Goal: Transaction & Acquisition: Purchase product/service

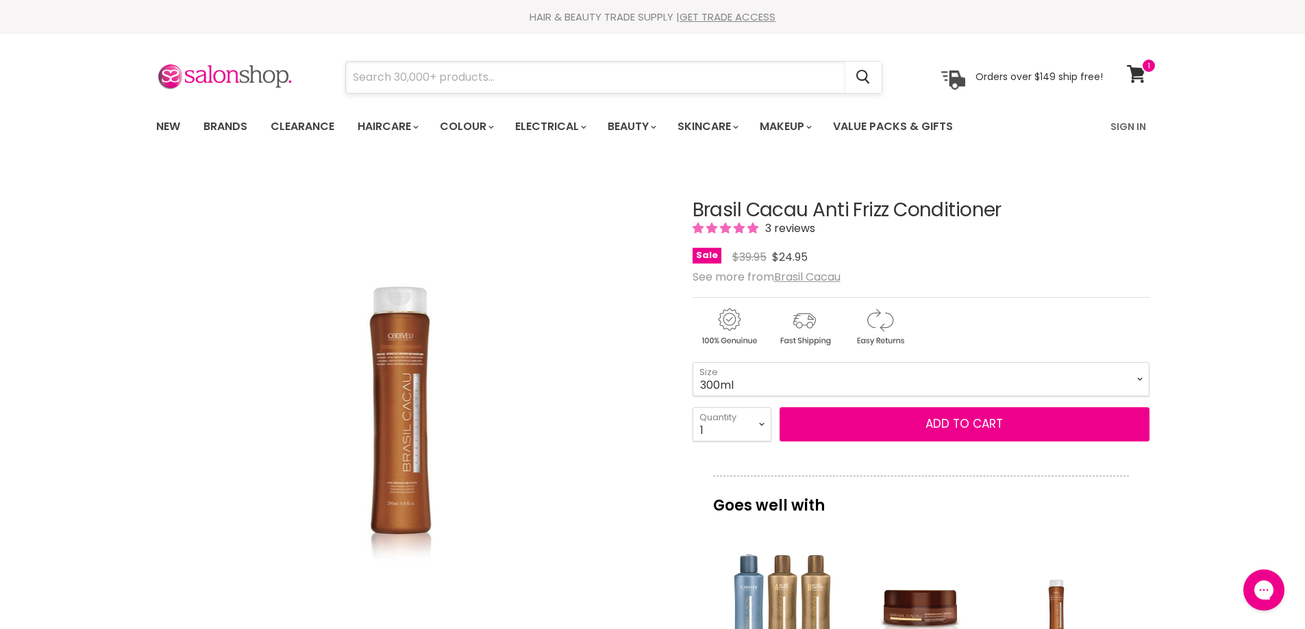
click at [531, 75] on input "Search" at bounding box center [595, 78] width 499 height 32
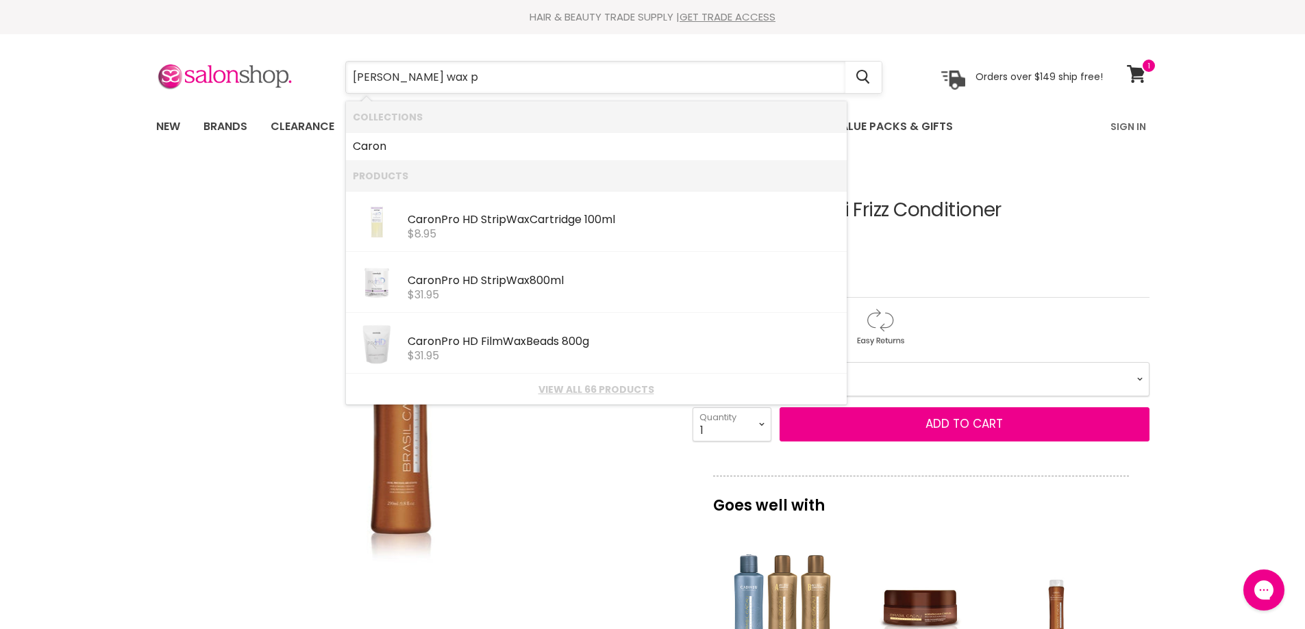
type input "[PERSON_NAME] wax po"
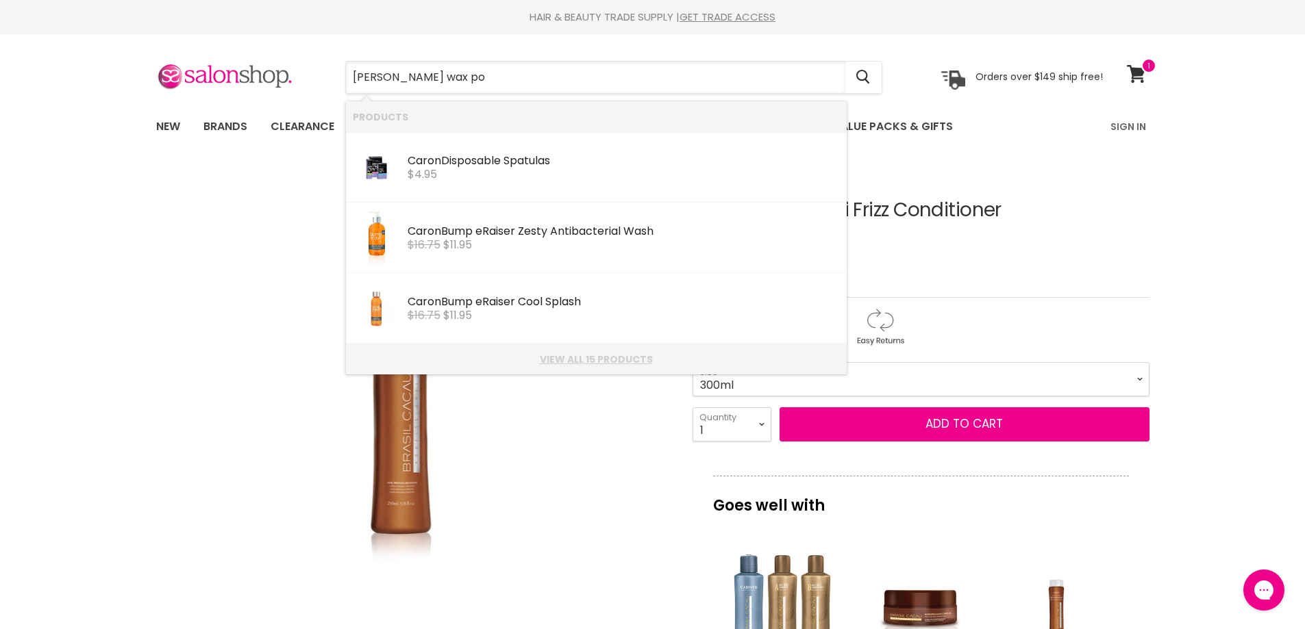
click at [603, 360] on link "View all 15 products" at bounding box center [596, 359] width 487 height 11
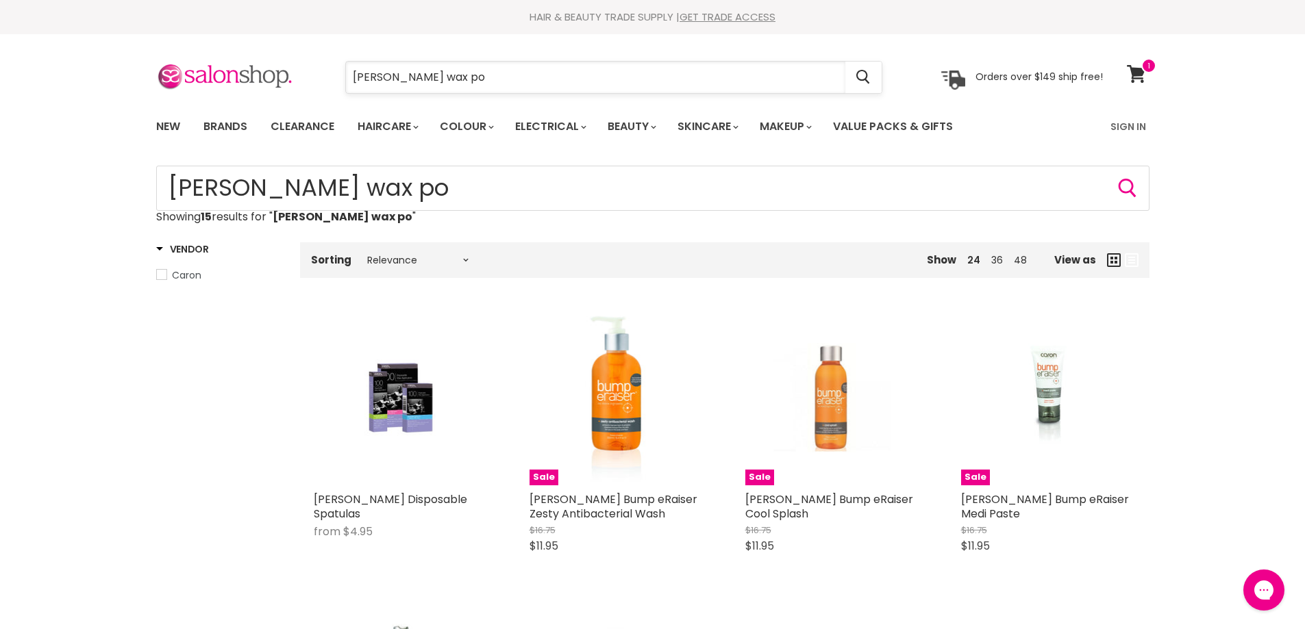
click at [433, 77] on input "[PERSON_NAME] wax po" at bounding box center [595, 78] width 499 height 32
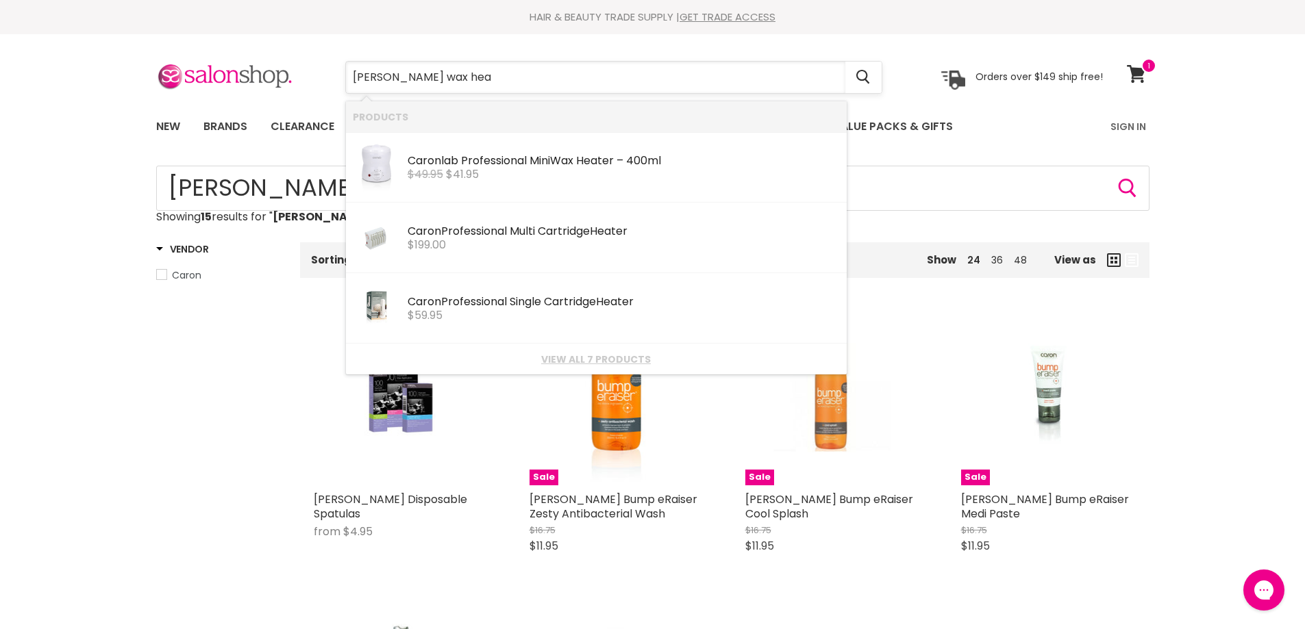
type input "[PERSON_NAME] wax heat"
click at [383, 177] on img "Products: Caronlab Professional Mini Wax Heater – 400ml" at bounding box center [376, 168] width 47 height 58
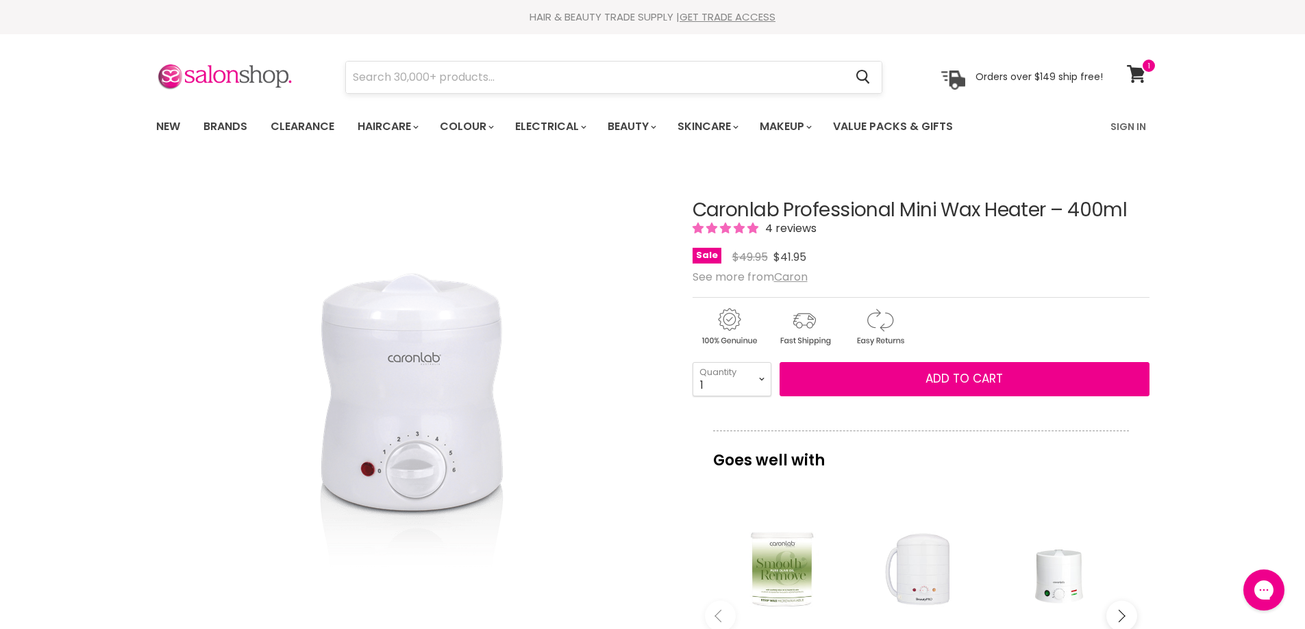
drag, startPoint x: 532, startPoint y: 54, endPoint x: 532, endPoint y: 64, distance: 10.3
click at [532, 58] on section "Menu Cancel" at bounding box center [652, 70] width 1027 height 73
click at [525, 72] on input "Search" at bounding box center [595, 78] width 499 height 32
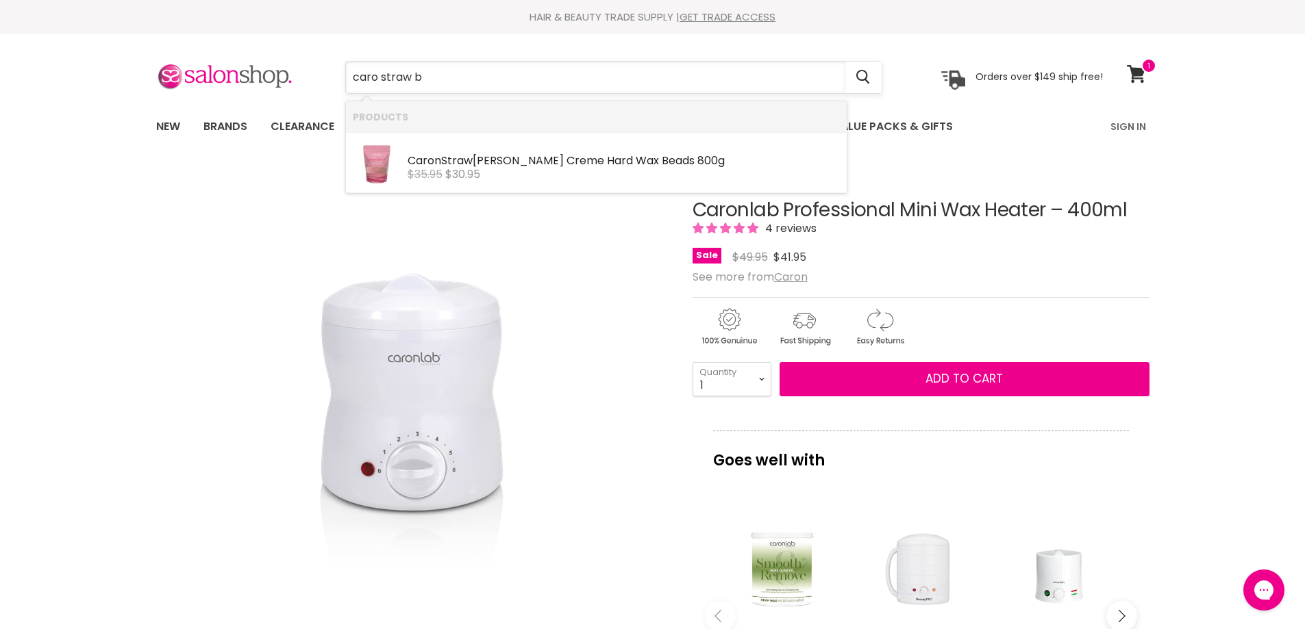
type input "caro straw b e"
click at [510, 140] on div "Caro n Straw [PERSON_NAME] Creme Hard Wax Beads 800g [PERSON_NAME] $35.95 $30.95" at bounding box center [623, 160] width 432 height 42
